Goal: Task Accomplishment & Management: Manage account settings

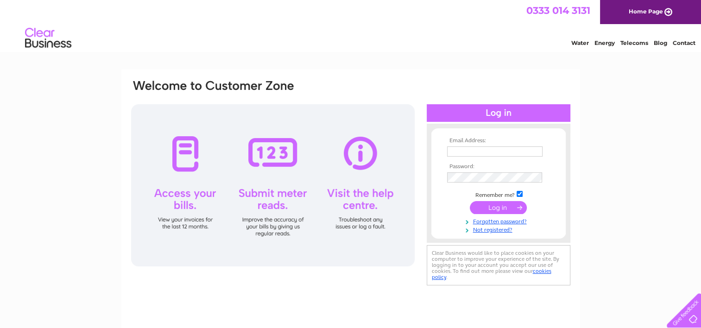
type input "kenmackenziewick@btconnect.com"
click at [489, 210] on input "submit" at bounding box center [498, 207] width 57 height 13
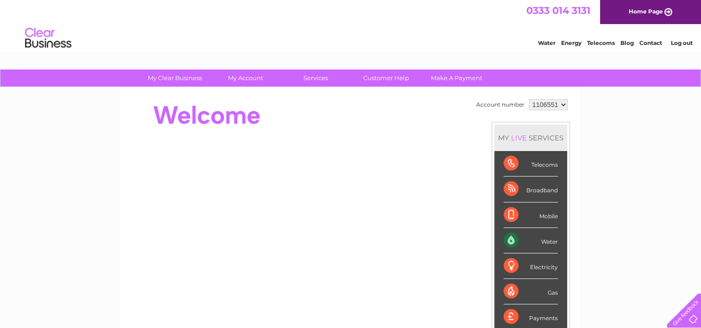
click at [508, 236] on div "Water" at bounding box center [530, 240] width 54 height 25
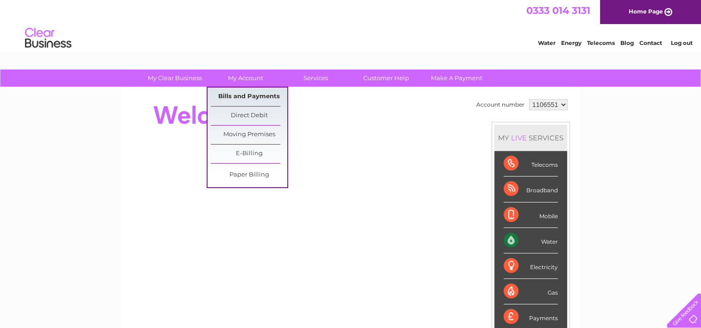
click at [247, 101] on link "Bills and Payments" at bounding box center [249, 97] width 76 height 19
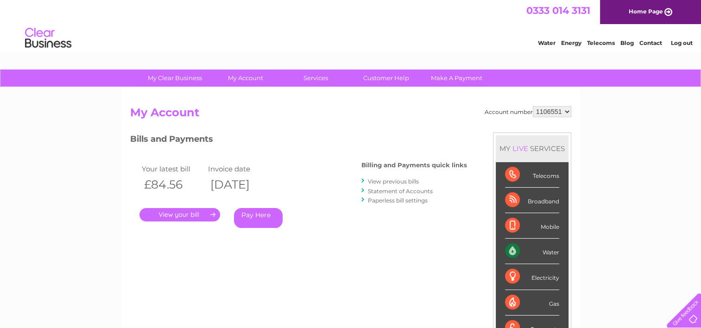
click at [188, 211] on link "." at bounding box center [179, 214] width 81 height 13
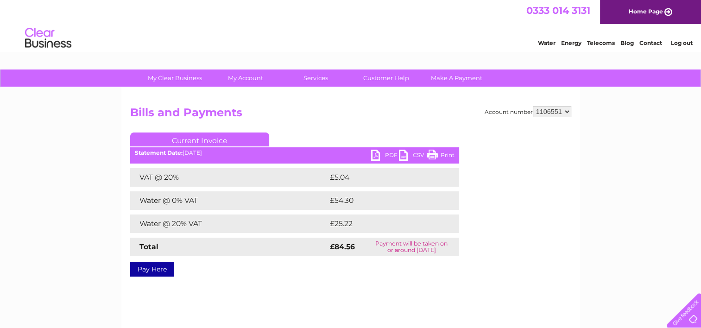
click at [428, 152] on link "Print" at bounding box center [441, 156] width 28 height 13
